Goal: Transaction & Acquisition: Obtain resource

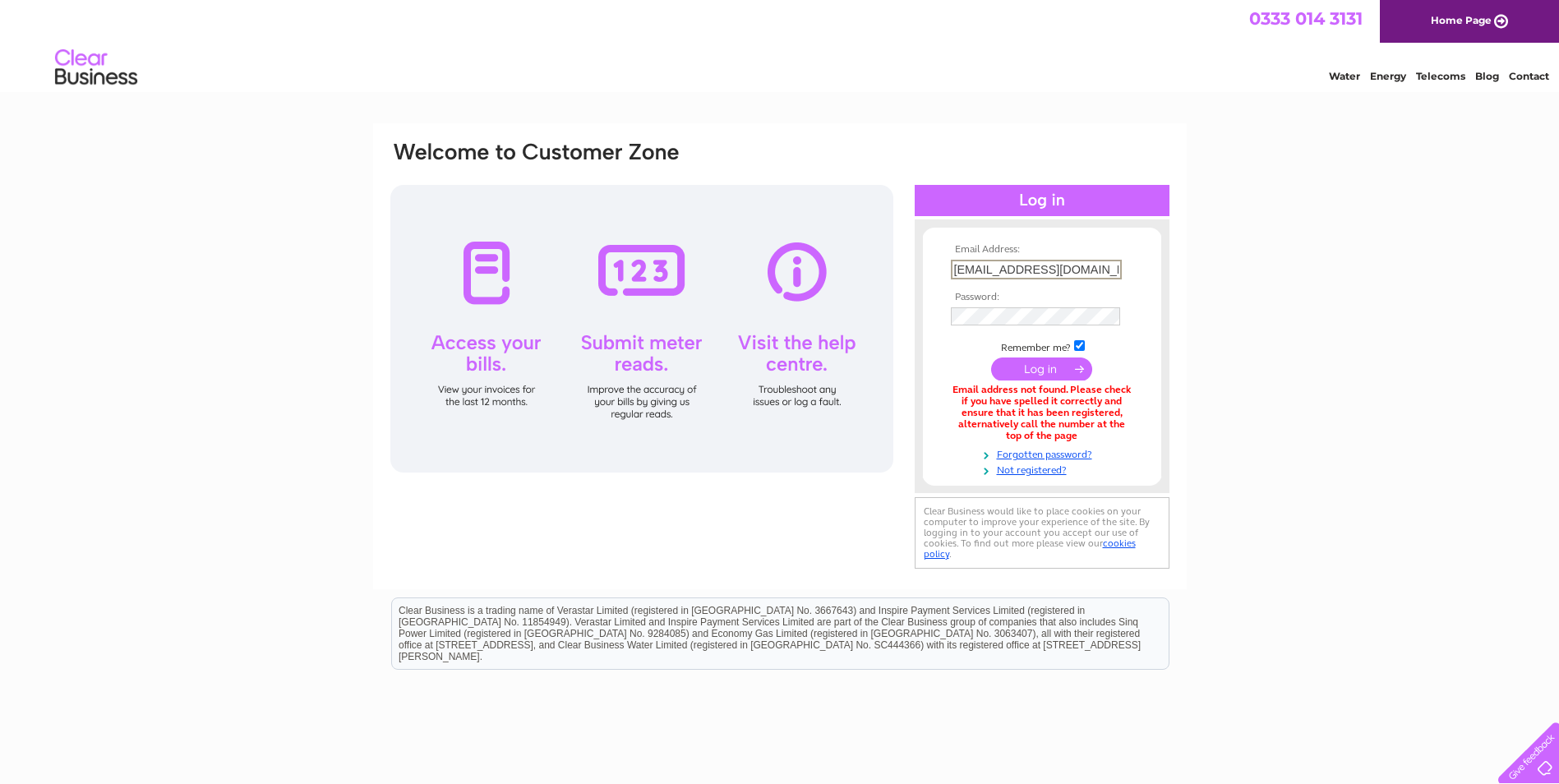
click at [1090, 268] on input "[EMAIL_ADDRESS][DOMAIN_NAME]" at bounding box center [1037, 269] width 171 height 19
type input "[EMAIL_ADDRESS][DOMAIN_NAME]"
click at [960, 306] on td at bounding box center [1042, 316] width 191 height 26
click at [991, 358] on input "submit" at bounding box center [1041, 369] width 101 height 23
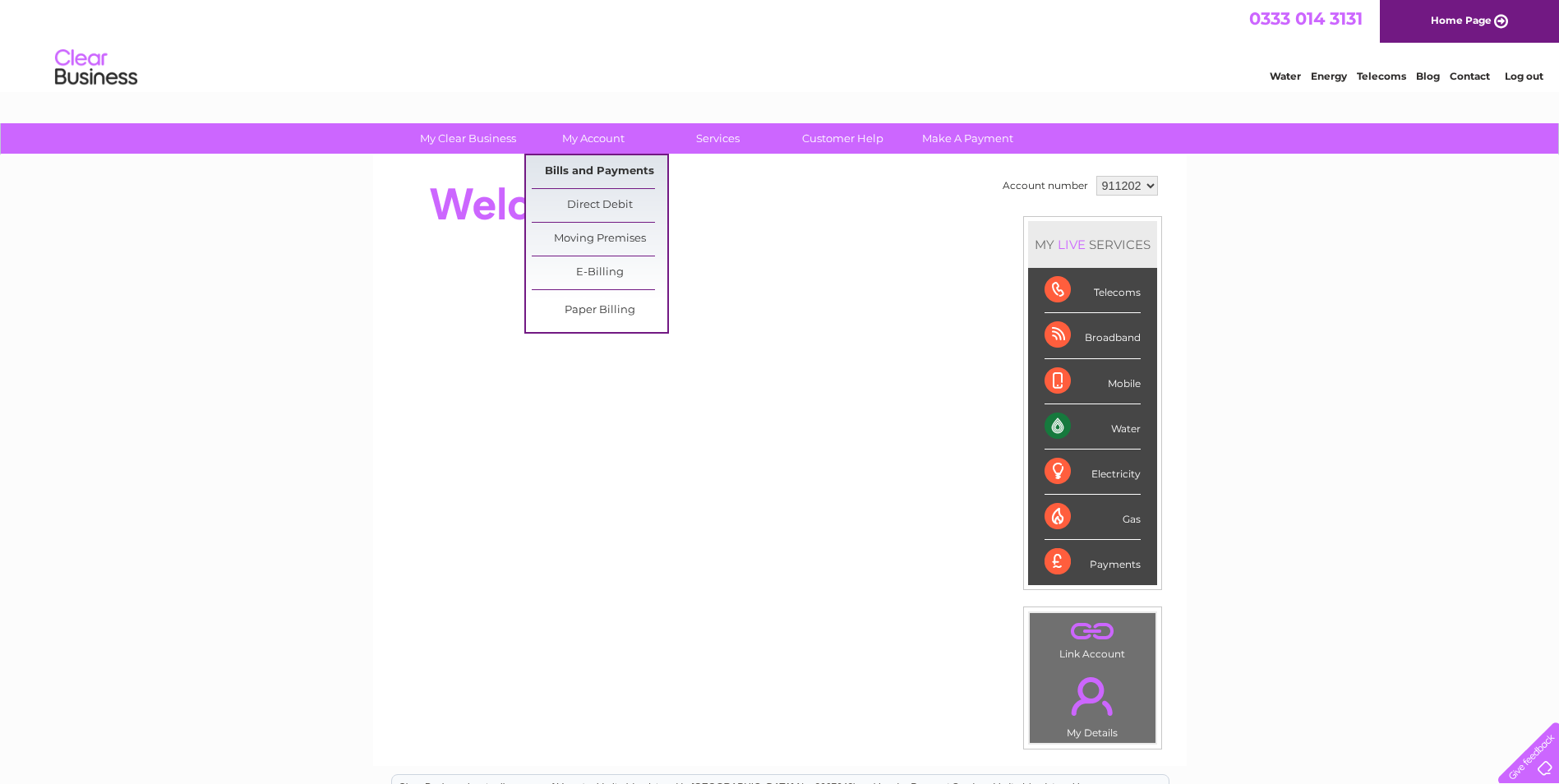
click at [593, 165] on link "Bills and Payments" at bounding box center [599, 171] width 136 height 33
click at [579, 172] on link "Bills and Payments" at bounding box center [599, 171] width 136 height 33
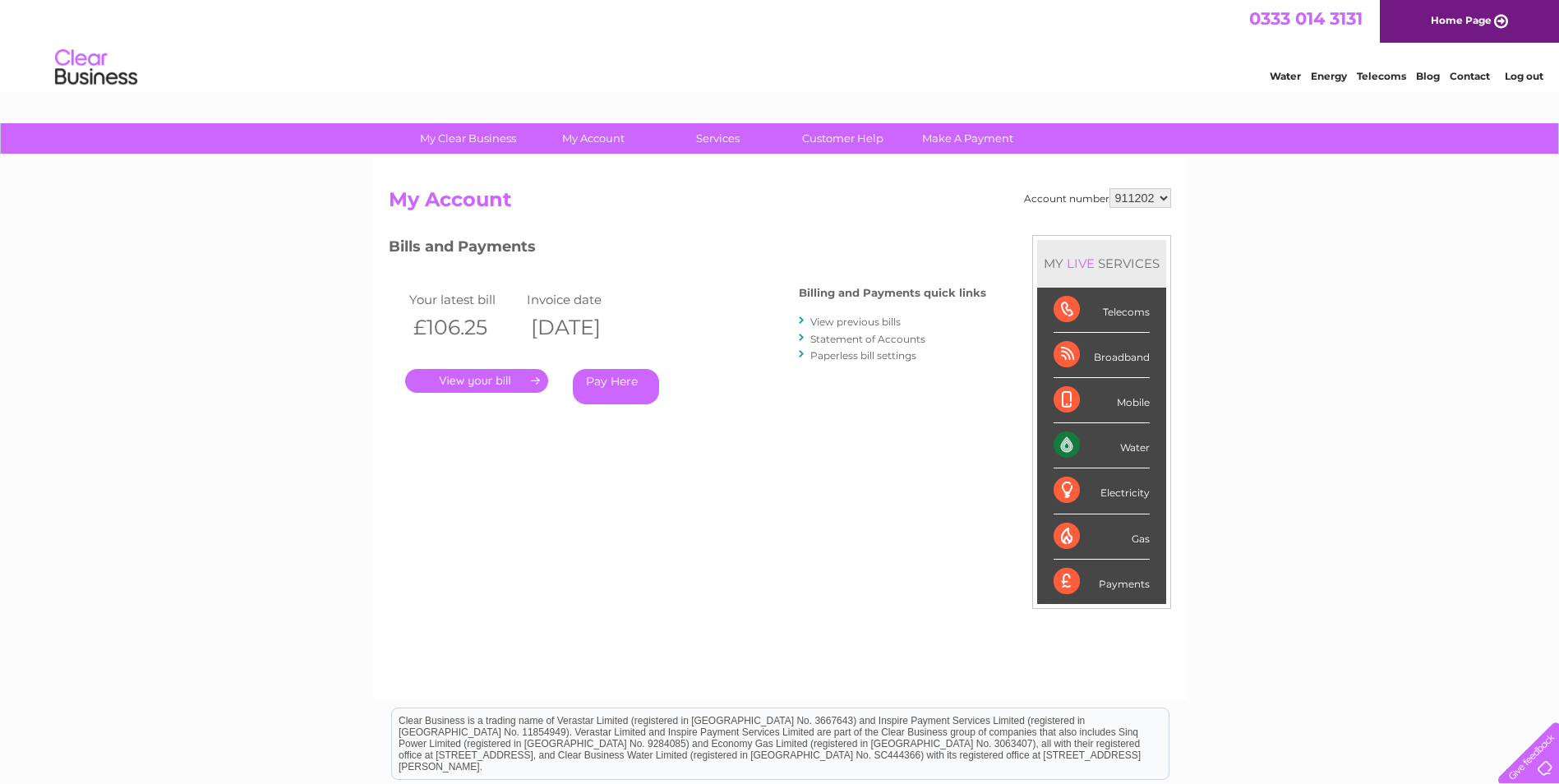
click at [490, 382] on link "." at bounding box center [476, 381] width 143 height 24
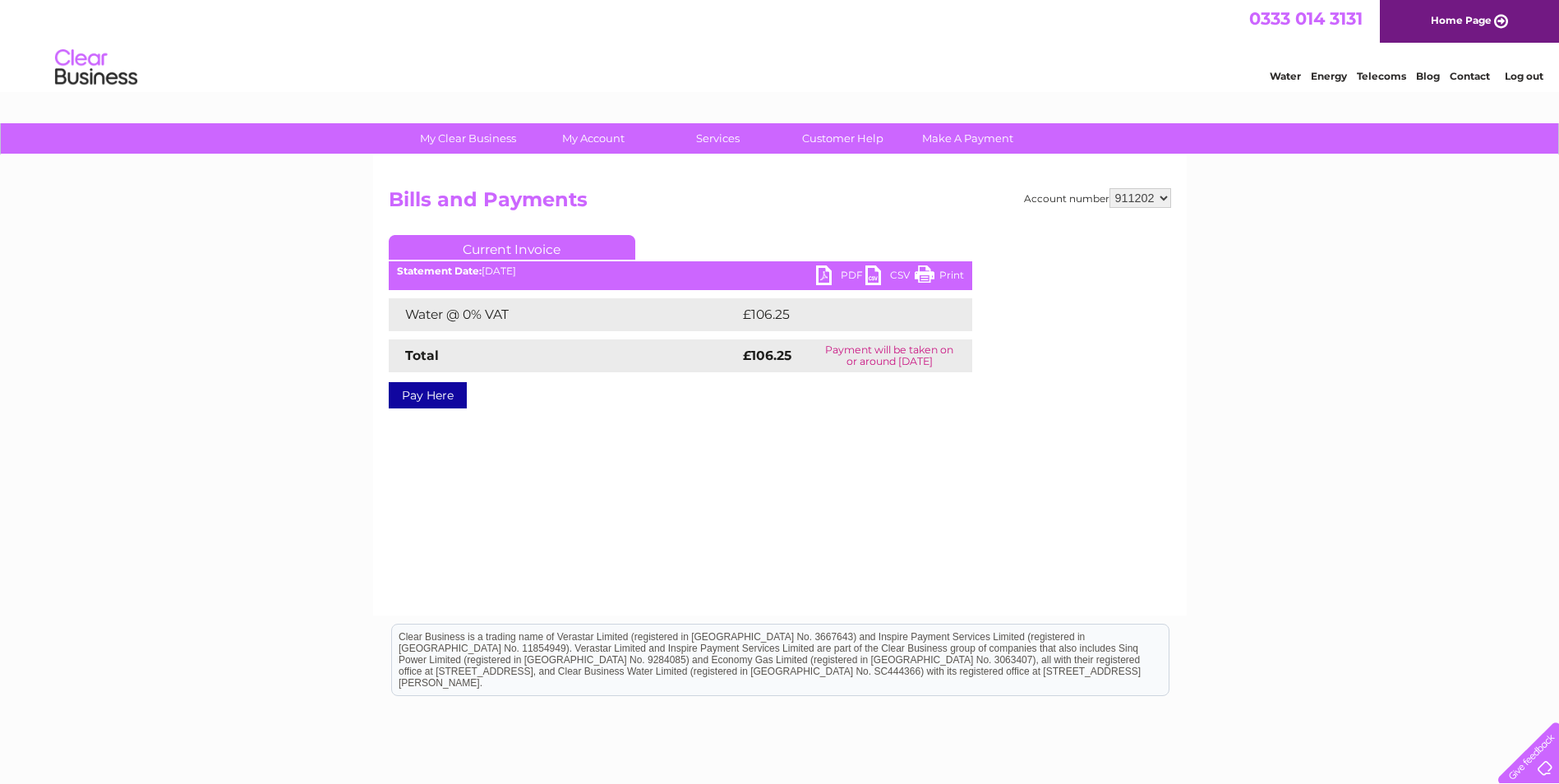
click at [825, 274] on link "PDF" at bounding box center [841, 277] width 49 height 24
